Goal: Information Seeking & Learning: Learn about a topic

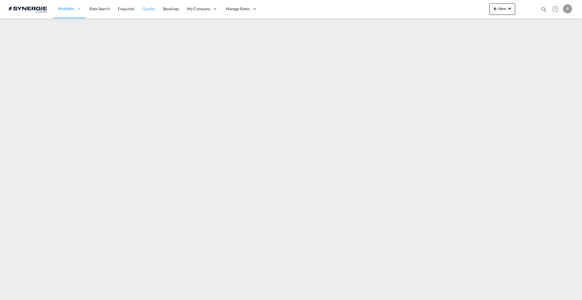
click at [149, 9] on span "Quotes" at bounding box center [148, 8] width 13 height 5
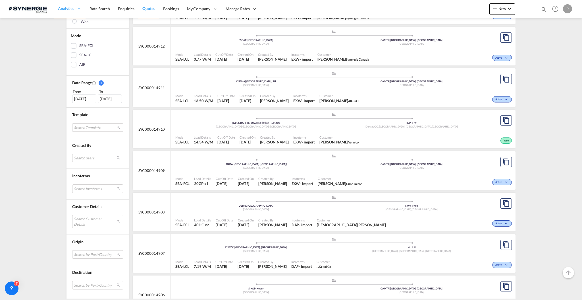
scroll to position [189, 0]
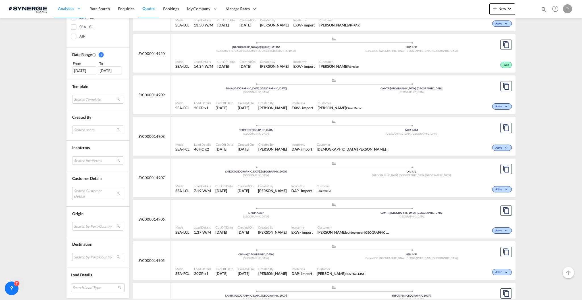
click at [93, 190] on md-select "Search Customer Details user name user [PERSON_NAME] [EMAIL_ADDRESS][PERSON_NAM…" at bounding box center [97, 192] width 51 height 13
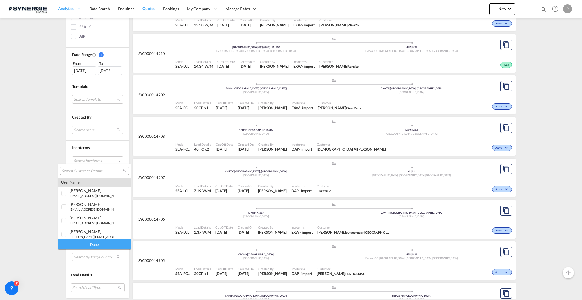
click at [97, 170] on input "search" at bounding box center [92, 170] width 61 height 5
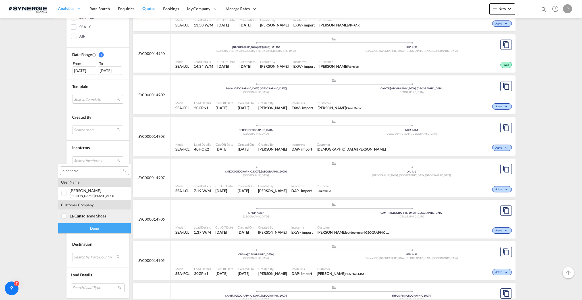
type input "la canadie"
click at [93, 218] on div "la canadie nne shoes" at bounding box center [92, 215] width 45 height 5
click at [94, 223] on div "Done" at bounding box center [94, 228] width 72 height 10
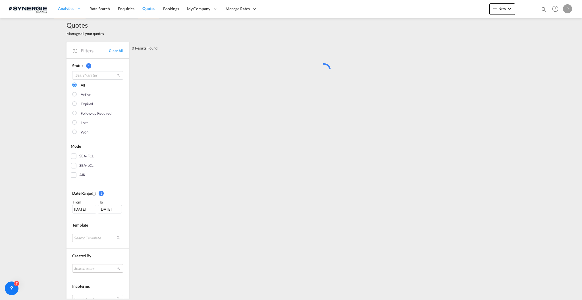
scroll to position [0, 0]
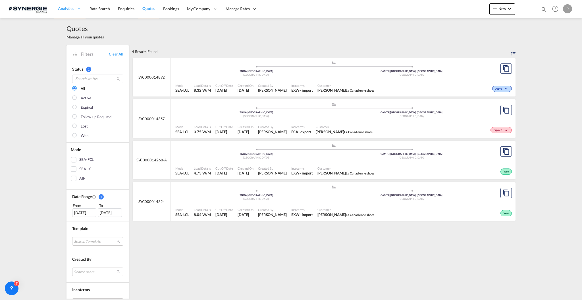
click at [88, 213] on div "[DATE]" at bounding box center [84, 212] width 24 height 9
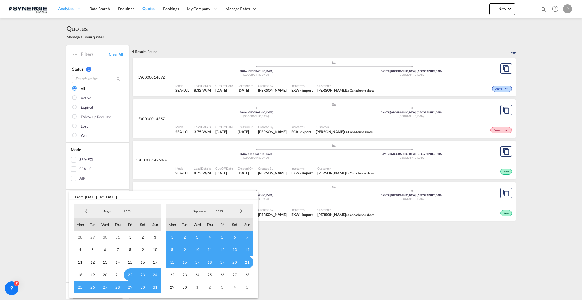
click at [88, 210] on span "Previous Month" at bounding box center [85, 210] width 11 height 11
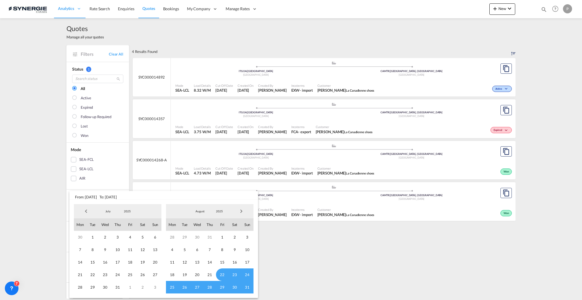
click at [88, 210] on span "Previous Month" at bounding box center [85, 210] width 11 height 11
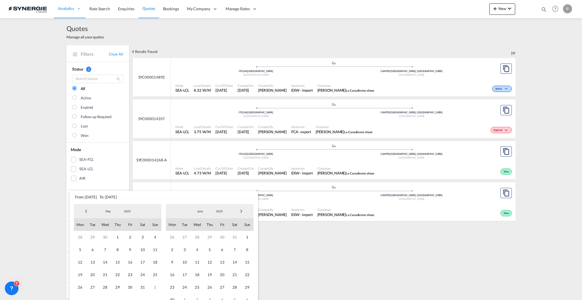
click at [88, 210] on span "Previous Month" at bounding box center [85, 210] width 11 height 11
click at [93, 225] on span "1" at bounding box center [92, 237] width 13 height 13
click at [244, 212] on span "Next Month" at bounding box center [241, 210] width 11 height 11
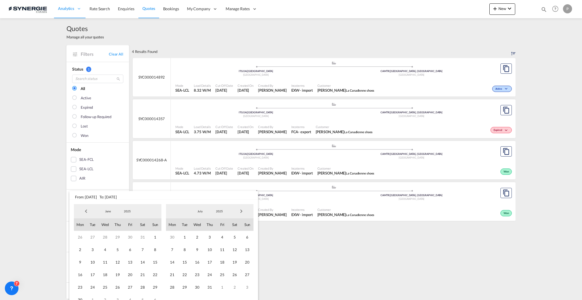
click at [244, 212] on span "Next Month" at bounding box center [241, 210] width 11 height 11
click at [158, 225] on span "21" at bounding box center [155, 262] width 13 height 13
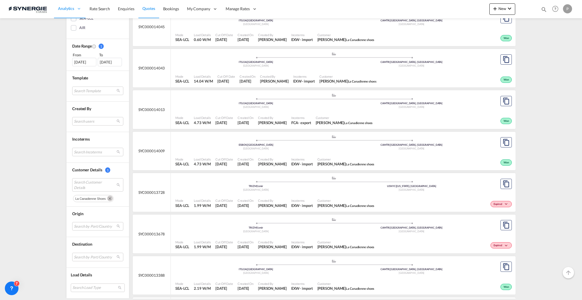
scroll to position [303, 0]
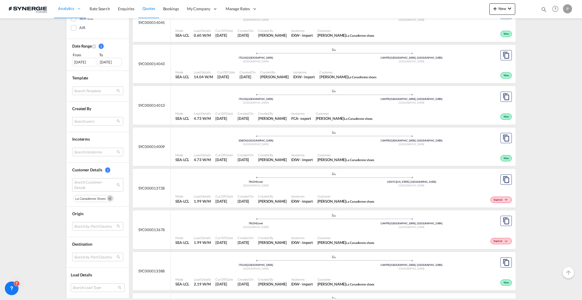
click at [417, 190] on div "Mode SEA-LCL Load Details 1.99 W/M Cut Off Date [DATE] Created On [DATE] Create…" at bounding box center [343, 198] width 345 height 17
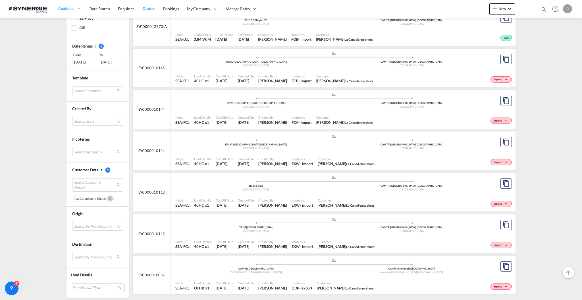
scroll to position [797, 0]
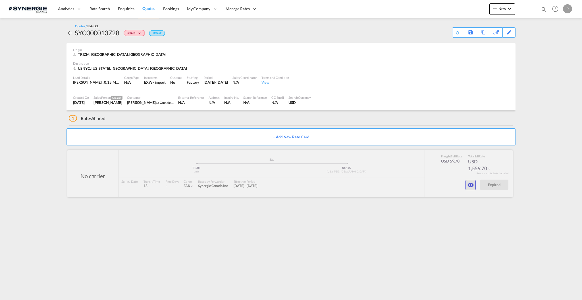
click at [470, 185] on md-icon "icon-eye" at bounding box center [470, 184] width 7 height 7
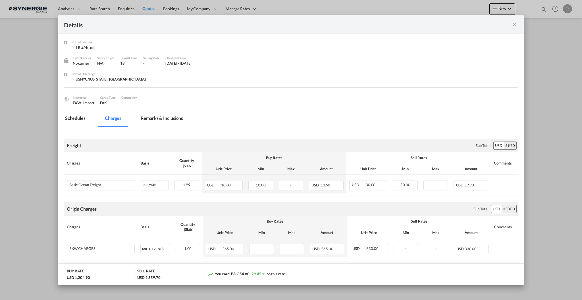
click at [162, 118] on md-tab-item "Remarks & Inclusions" at bounding box center [162, 119] width 56 height 16
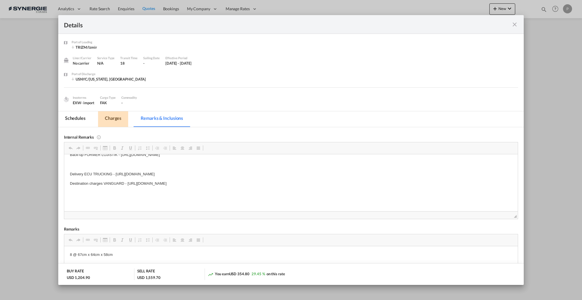
click at [111, 122] on md-tab-item "Charges" at bounding box center [113, 119] width 30 height 16
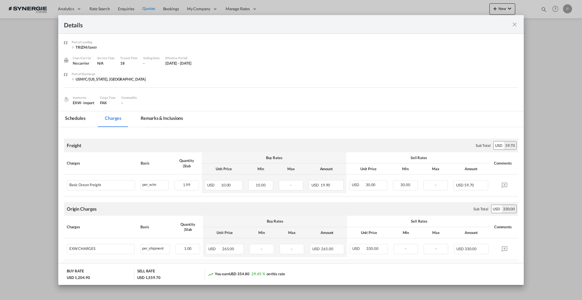
click at [175, 122] on md-tab-item "Remarks & Inclusions" at bounding box center [162, 119] width 56 height 16
